Goal: Task Accomplishment & Management: Use online tool/utility

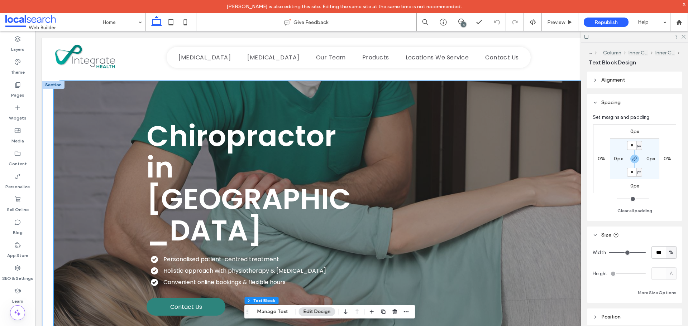
click at [108, 179] on div "Chiropractor in [GEOGRAPHIC_DATA] Personalised patient-centred treatment Holist…" at bounding box center [362, 218] width 616 height 274
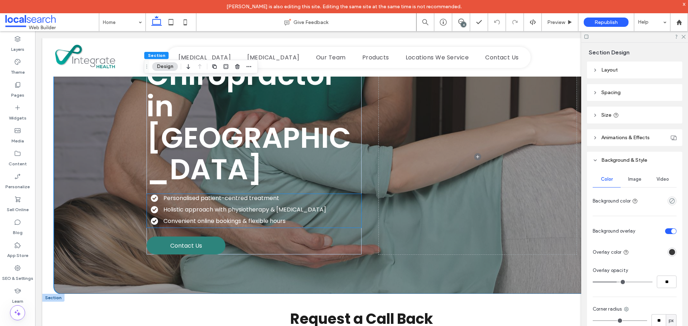
scroll to position [179, 0]
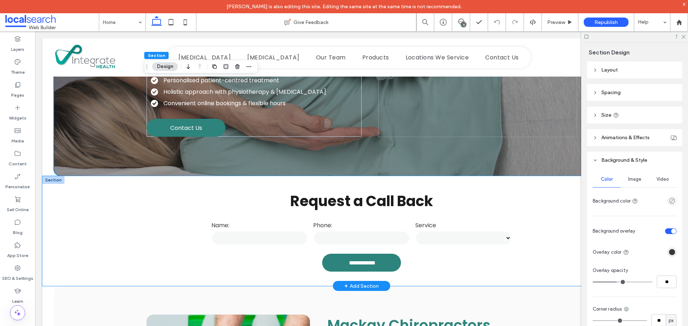
click at [74, 176] on div "**********" at bounding box center [361, 231] width 638 height 110
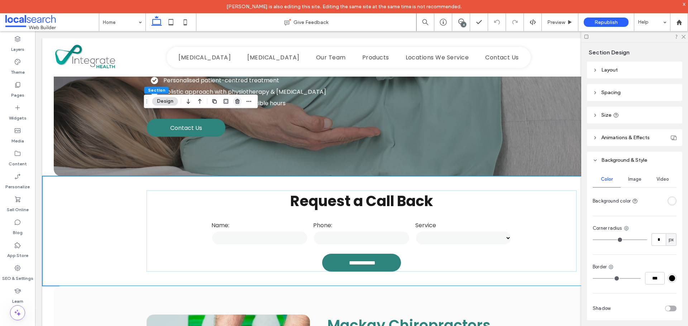
click at [236, 102] on use "button" at bounding box center [237, 101] width 4 height 5
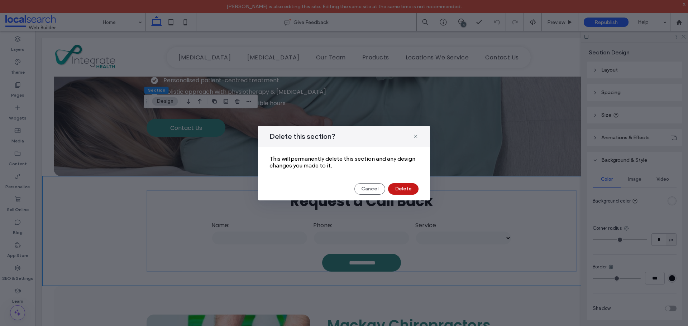
click at [406, 188] on button "Delete" at bounding box center [403, 188] width 30 height 11
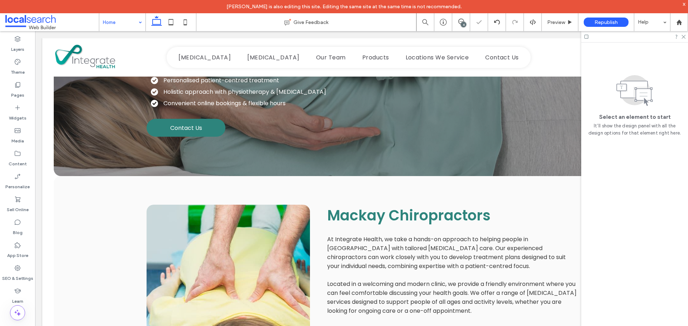
drag, startPoint x: 125, startPoint y: 21, endPoint x: 131, endPoint y: 30, distance: 11.1
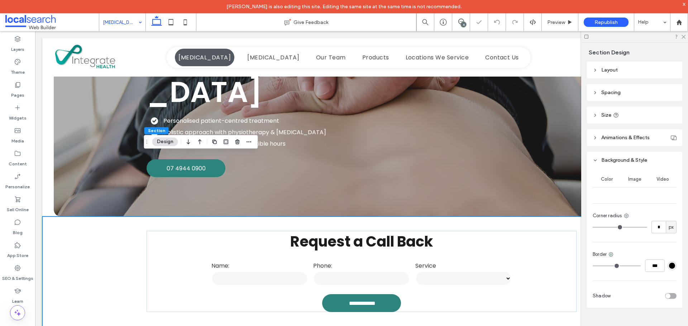
scroll to position [170, 0]
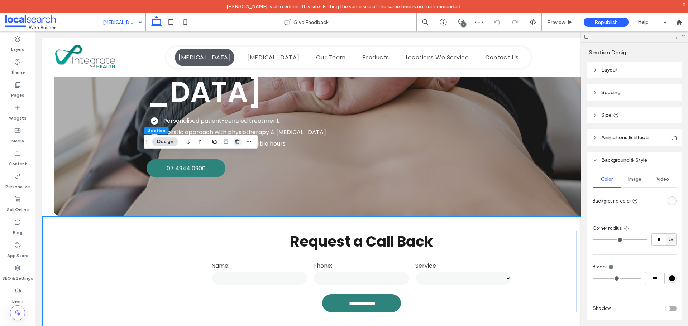
click at [237, 140] on use "button" at bounding box center [237, 142] width 4 height 5
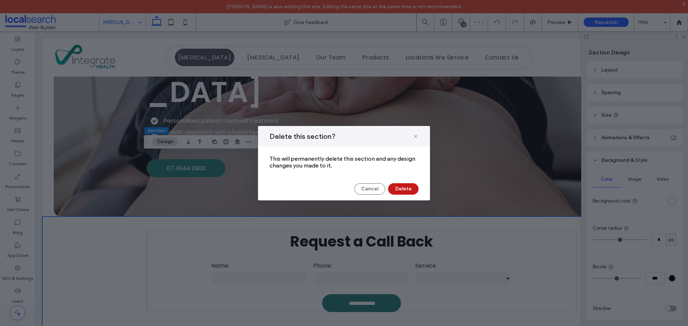
drag, startPoint x: 403, startPoint y: 188, endPoint x: 127, endPoint y: 2, distance: 333.1
click at [403, 188] on button "Delete" at bounding box center [403, 188] width 30 height 11
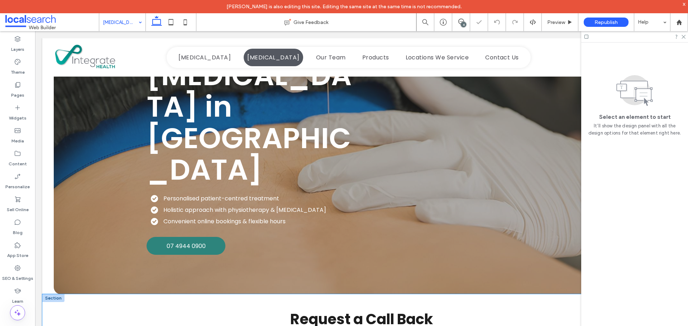
scroll to position [179, 0]
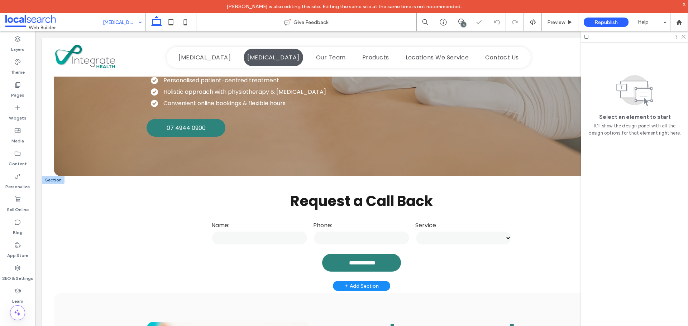
click at [104, 176] on div "**********" at bounding box center [361, 231] width 638 height 110
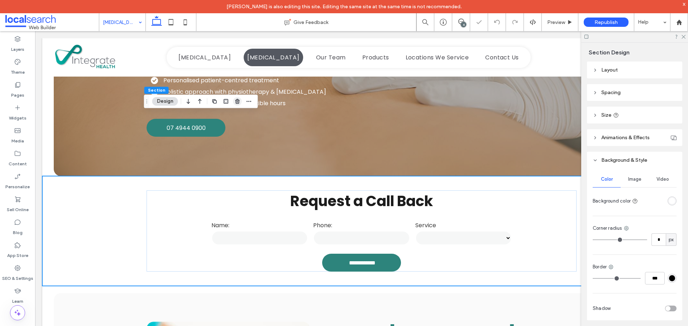
click at [240, 101] on icon "button" at bounding box center [238, 102] width 6 height 6
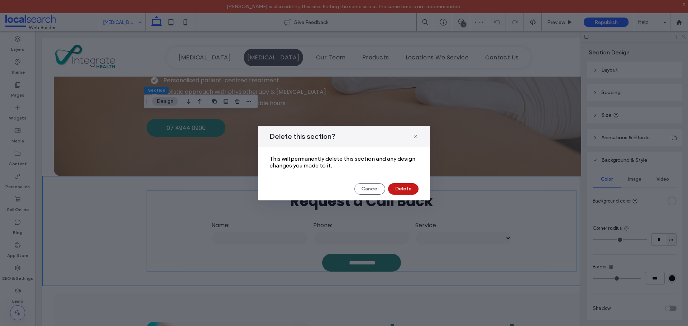
click at [406, 190] on button "Delete" at bounding box center [403, 188] width 30 height 11
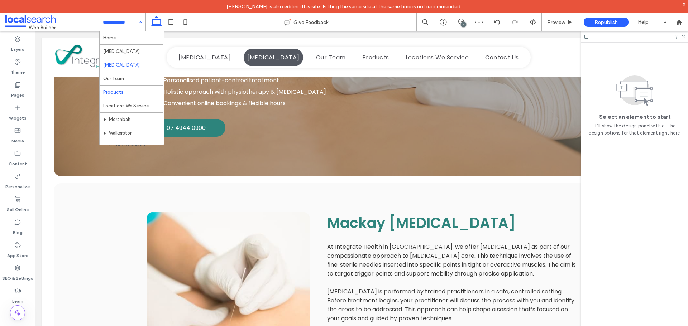
scroll to position [21, 0]
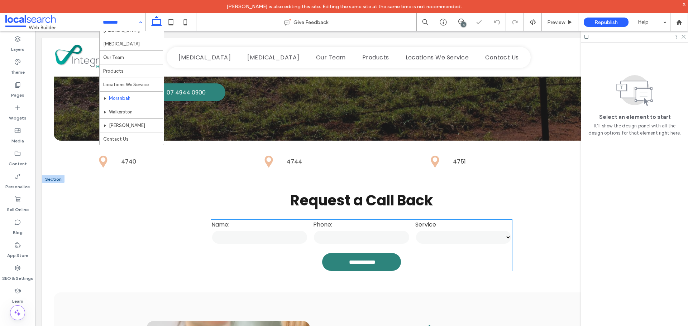
scroll to position [215, 0]
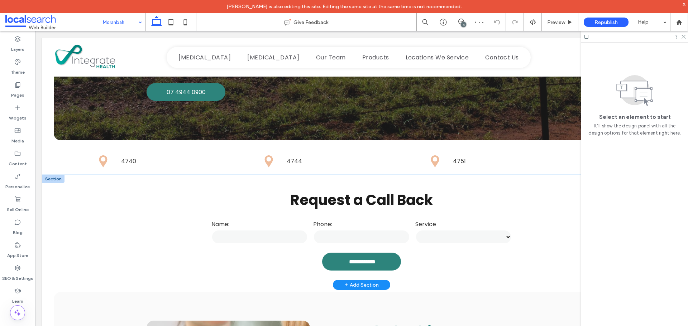
click at [70, 175] on div "**********" at bounding box center [361, 230] width 638 height 110
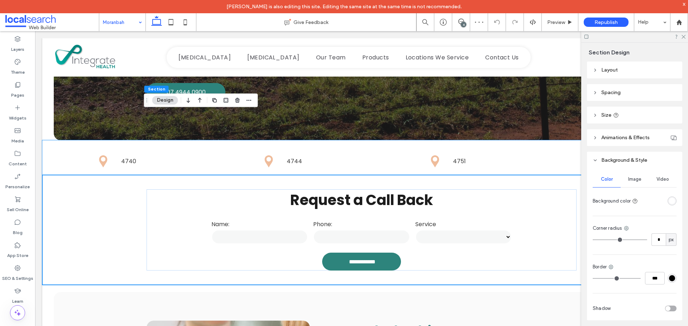
click at [238, 105] on div at bounding box center [237, 100] width 9 height 13
click at [239, 101] on use "button" at bounding box center [237, 100] width 4 height 5
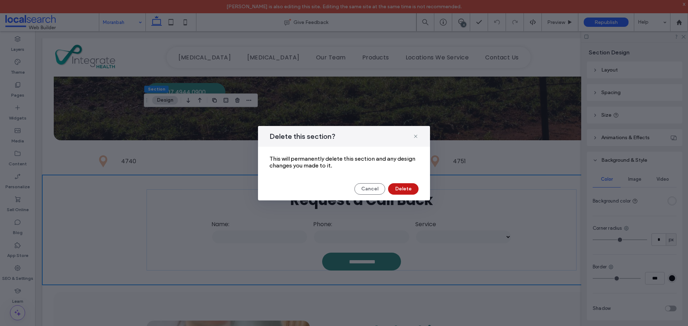
click at [401, 185] on button "Delete" at bounding box center [403, 188] width 30 height 11
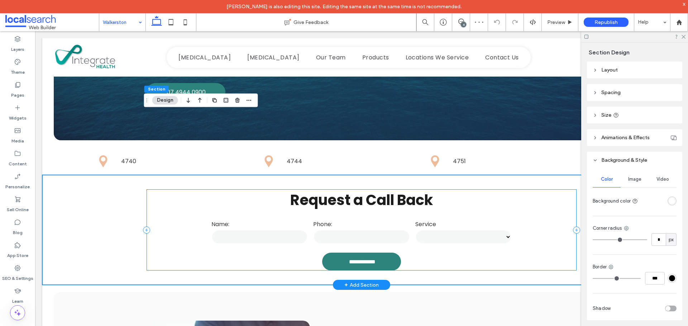
scroll to position [215, 0]
click at [236, 100] on icon "button" at bounding box center [238, 100] width 6 height 6
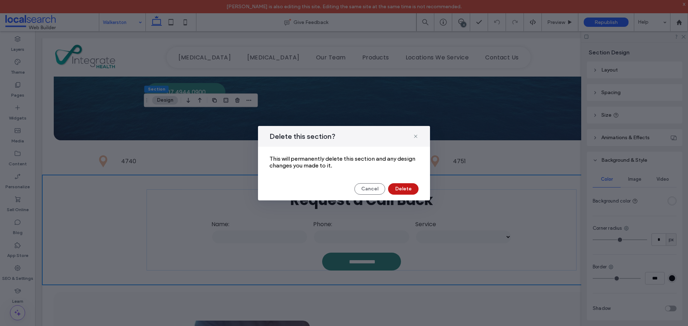
drag, startPoint x: 406, startPoint y: 191, endPoint x: 363, endPoint y: 159, distance: 52.5
click at [406, 191] on button "Delete" at bounding box center [403, 188] width 30 height 11
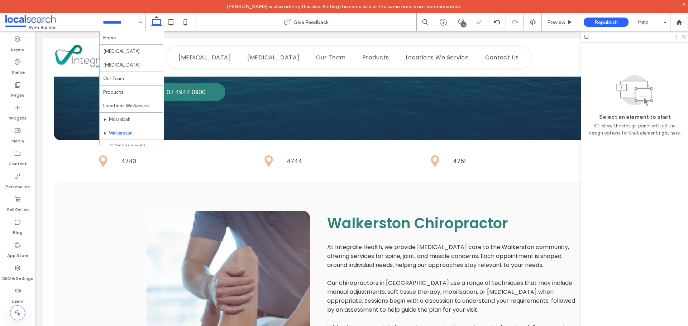
scroll to position [21, 0]
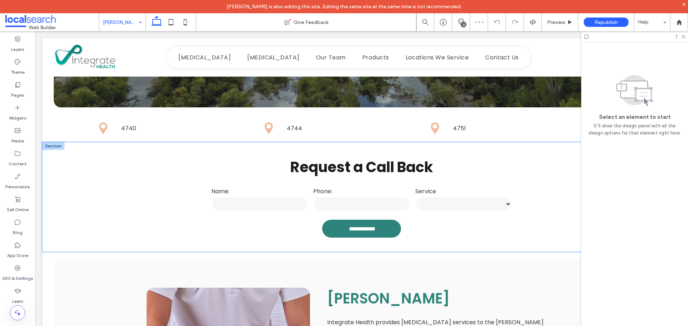
click at [95, 147] on div "**********" at bounding box center [361, 197] width 638 height 110
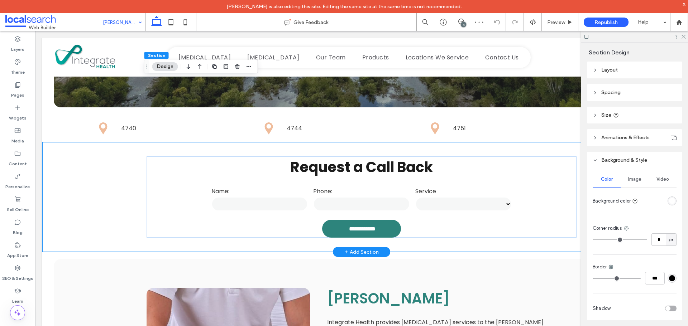
scroll to position [251, 0]
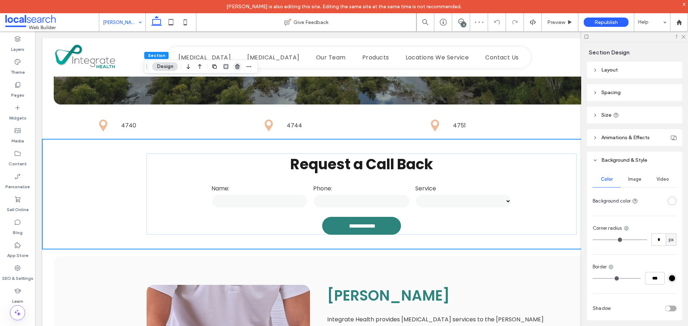
click at [236, 64] on icon "button" at bounding box center [238, 67] width 6 height 6
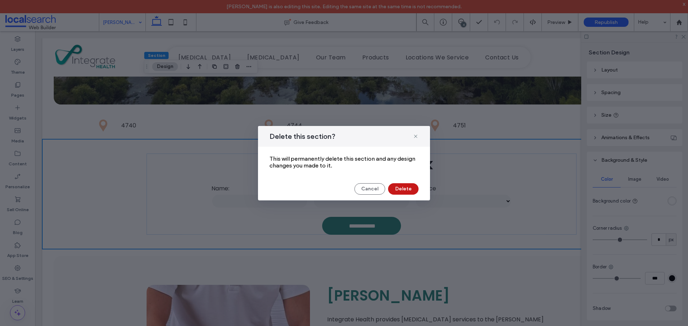
click at [406, 188] on button "Delete" at bounding box center [403, 188] width 30 height 11
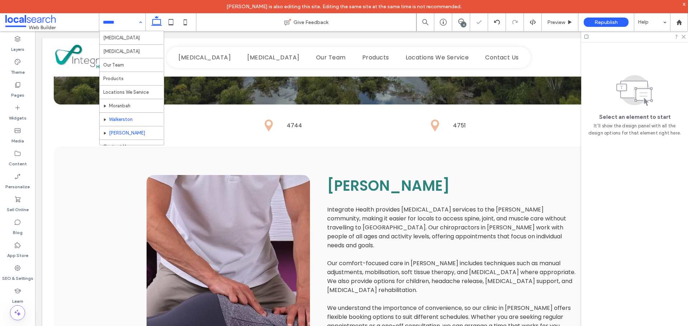
scroll to position [21, 0]
click at [141, 24] on div "Home [MEDICAL_DATA] [MEDICAL_DATA] Our Team Products Locations We Service [GEOG…" at bounding box center [122, 22] width 46 height 18
